Goal: Task Accomplishment & Management: Manage account settings

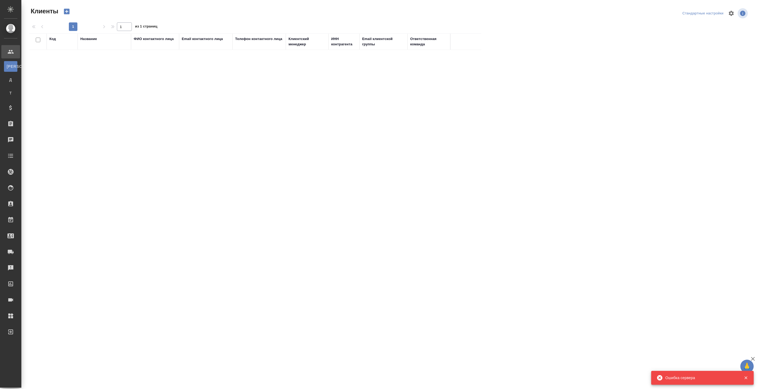
select select "RU"
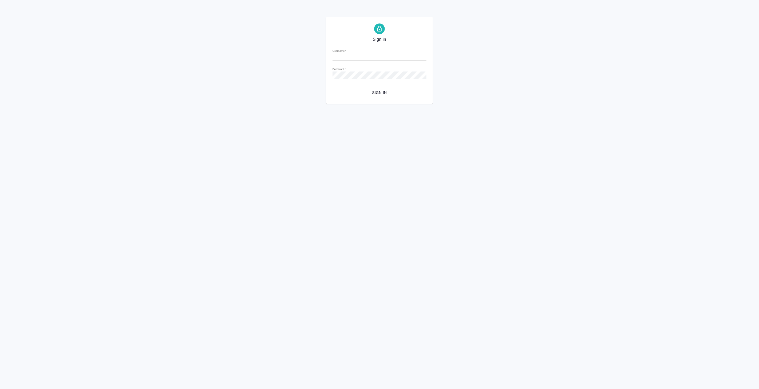
type input "v.koroleva@awatera.com"
click at [382, 91] on span "Sign in" at bounding box center [379, 92] width 85 height 7
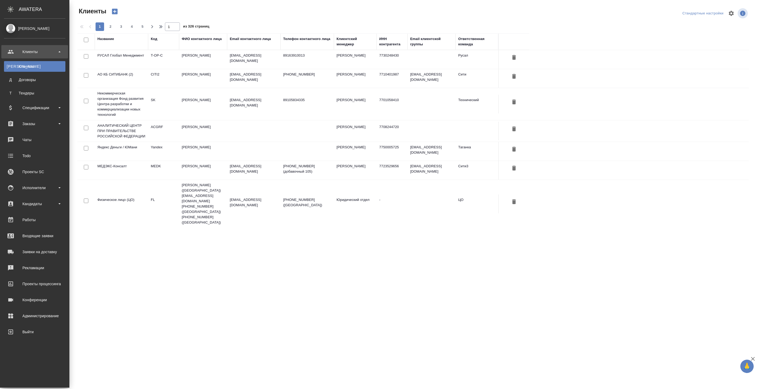
select select "RU"
click at [32, 124] on div "Заказы" at bounding box center [34, 124] width 61 height 8
click at [35, 138] on div "Все заказы" at bounding box center [35, 138] width 56 height 5
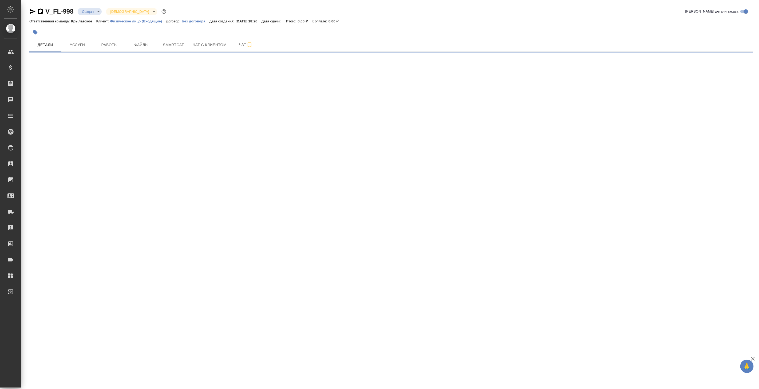
select select "RU"
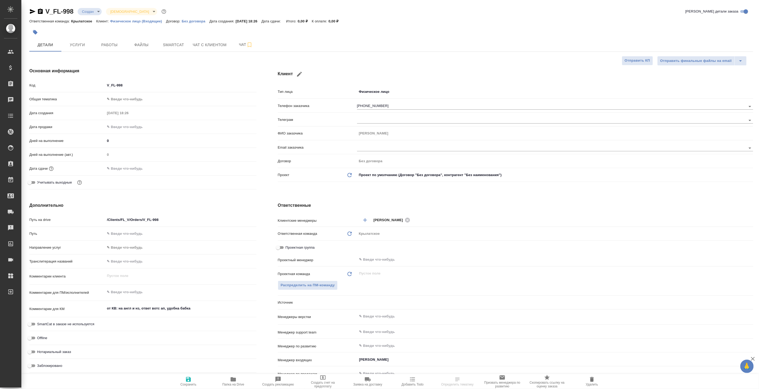
type textarea "x"
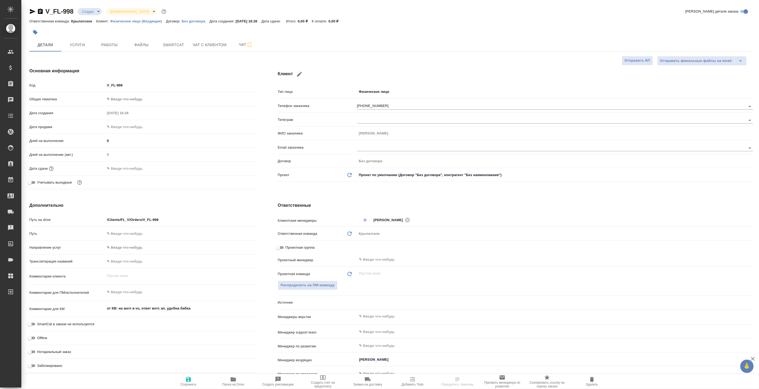
type textarea "x"
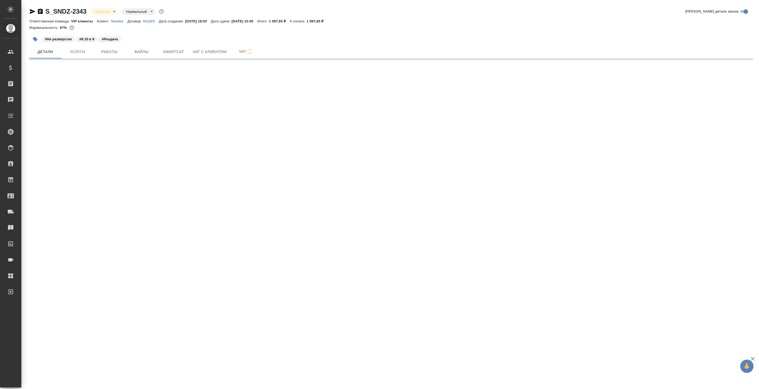
select select "RU"
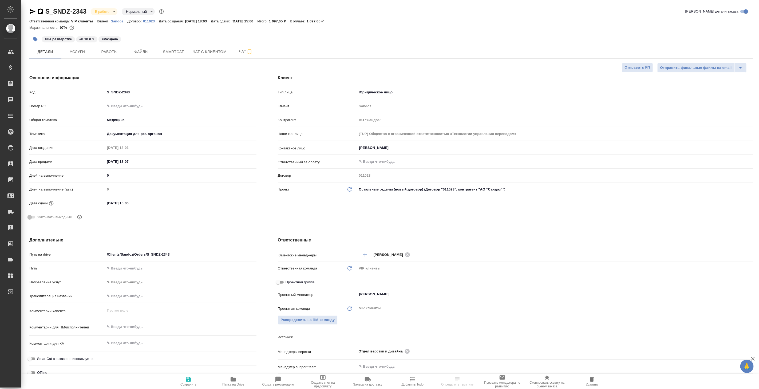
type textarea "x"
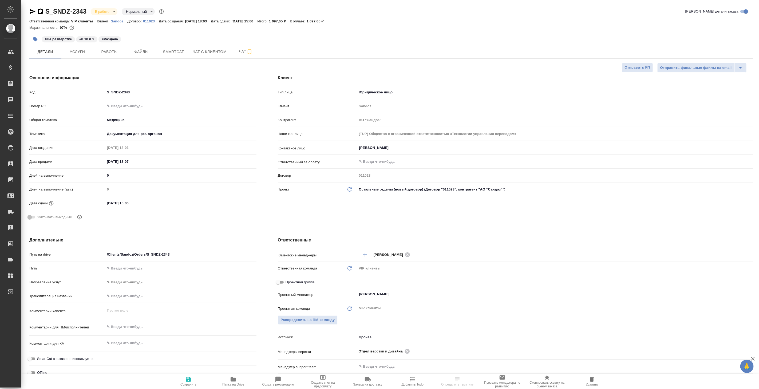
type textarea "x"
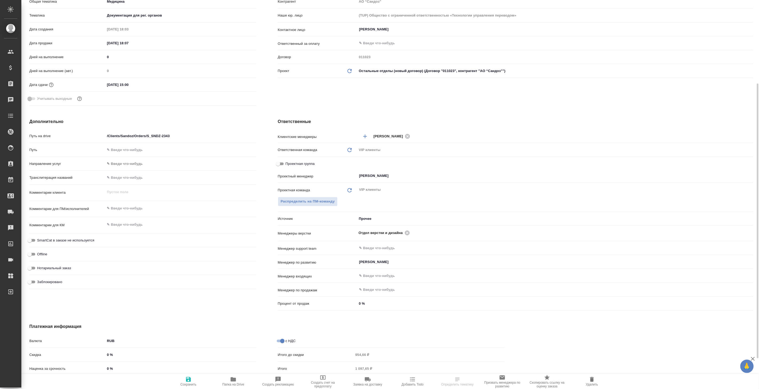
select select "RU"
type textarea "x"
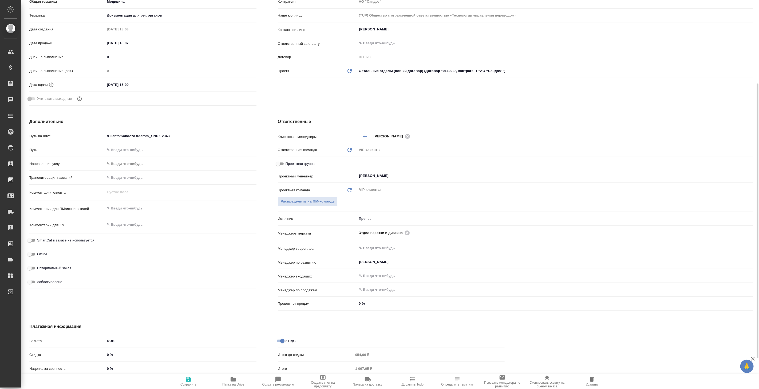
type textarea "x"
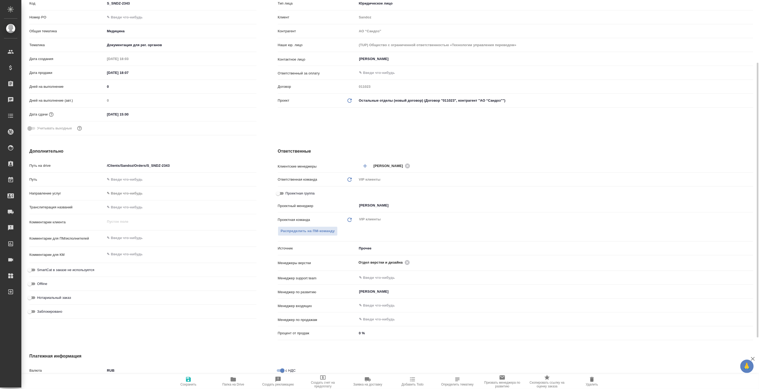
scroll to position [59, 0]
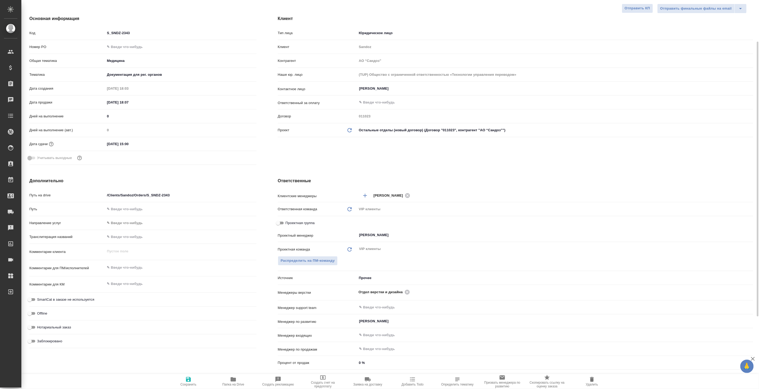
type textarea "x"
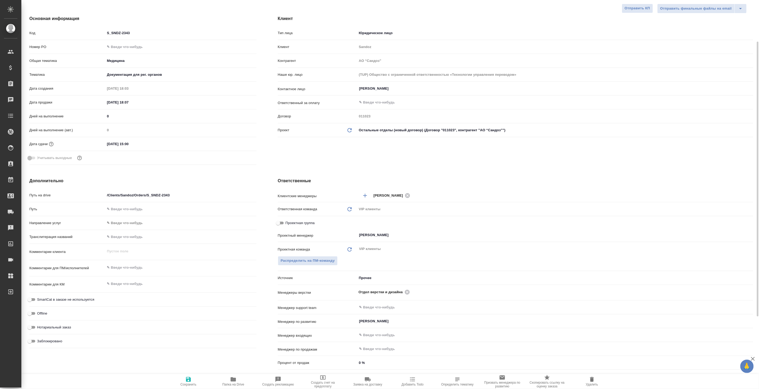
type textarea "x"
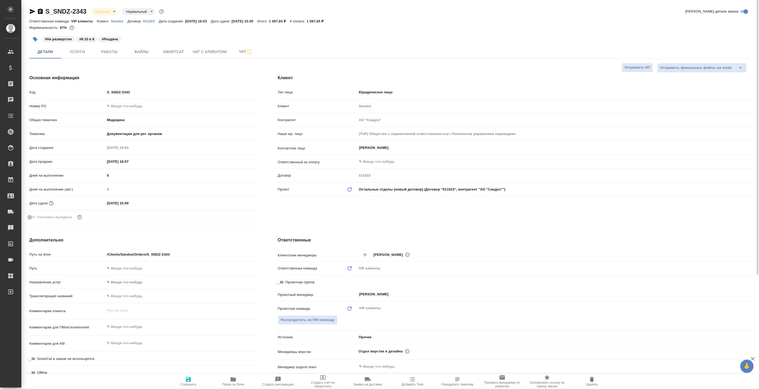
type textarea "x"
